Goal: Navigation & Orientation: Find specific page/section

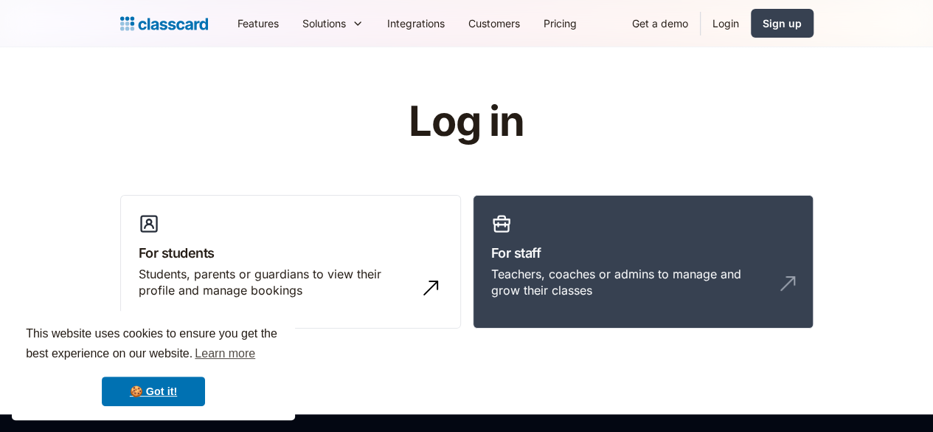
click at [580, 255] on h3 "For staff" at bounding box center [643, 253] width 304 height 20
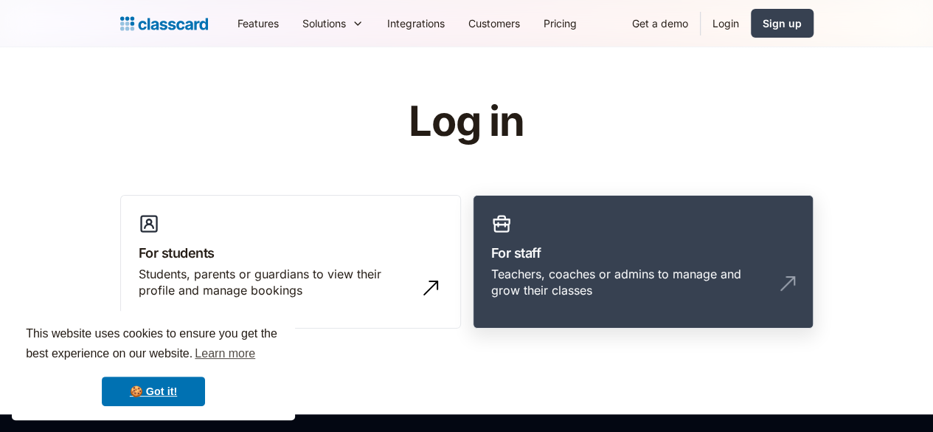
drag, startPoint x: 0, startPoint y: 0, endPoint x: 580, endPoint y: 255, distance: 633.4
click at [580, 255] on h3 "For staff" at bounding box center [643, 253] width 304 height 20
click at [669, 272] on div "Teachers, coaches or admins to manage and grow their classes" at bounding box center [628, 282] width 275 height 33
